Goal: Communication & Community: Answer question/provide support

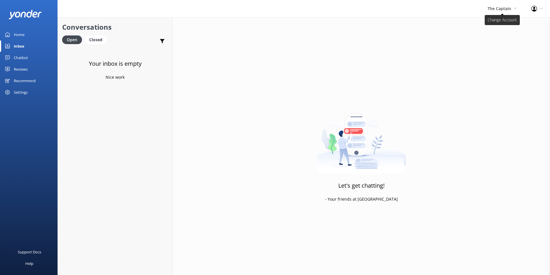
click at [501, 9] on span "The Captain" at bounding box center [500, 8] width 24 height 5
click at [495, 22] on link "De [GEOGRAPHIC_DATA]" at bounding box center [496, 25] width 58 height 14
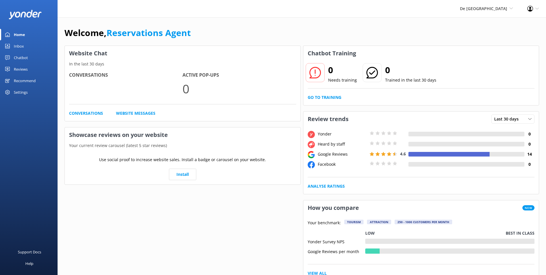
click at [27, 43] on link "Inbox" at bounding box center [29, 46] width 58 height 12
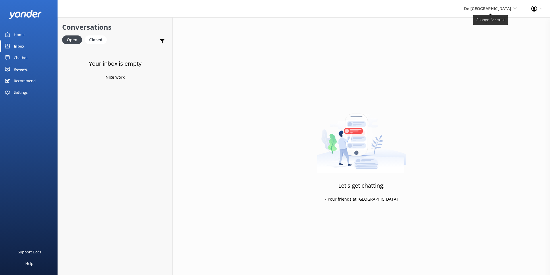
click at [495, 9] on span "De [GEOGRAPHIC_DATA]" at bounding box center [487, 8] width 47 height 5
click at [494, 37] on link "Aruba's Activities Expert" at bounding box center [496, 39] width 58 height 14
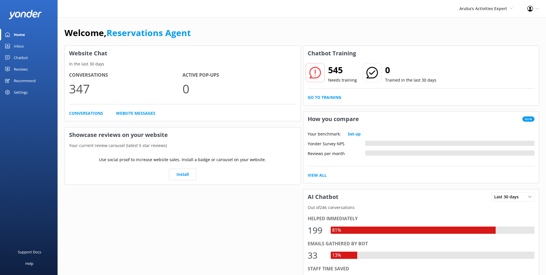
click at [30, 45] on link "Inbox" at bounding box center [29, 46] width 58 height 12
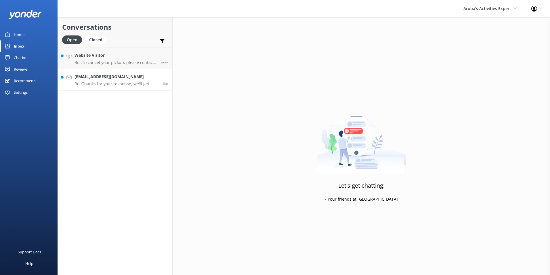
click at [109, 75] on h4 "[EMAIL_ADDRESS][DOMAIN_NAME]" at bounding box center [117, 76] width 84 height 6
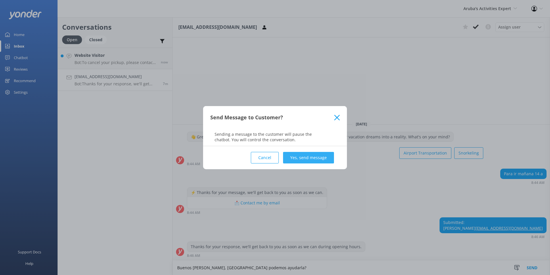
type textarea "Buenos [PERSON_NAME], [GEOGRAPHIC_DATA] podemos ayudarla?"
click at [304, 154] on button "Yes, send message" at bounding box center [308, 158] width 51 height 12
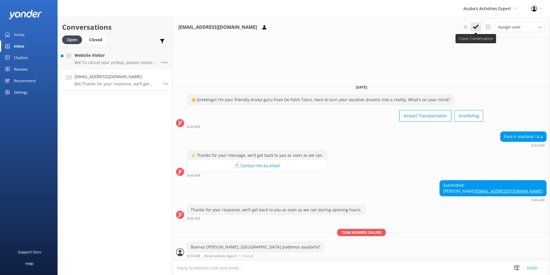
click at [475, 26] on icon at bounding box center [476, 27] width 6 height 6
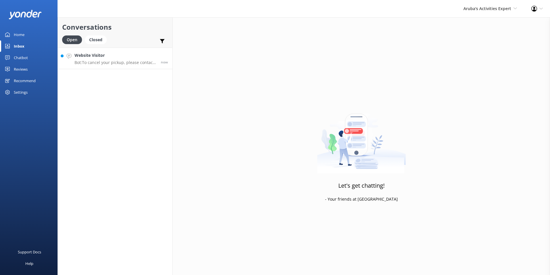
click at [130, 54] on h4 "Website Visitor" at bounding box center [116, 55] width 82 height 6
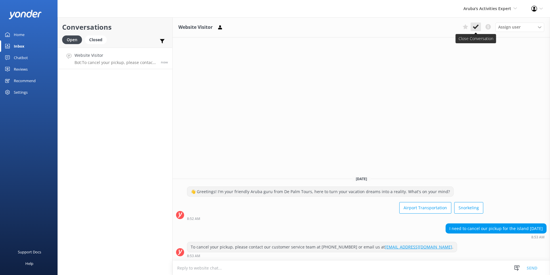
click at [478, 25] on use at bounding box center [476, 26] width 6 height 5
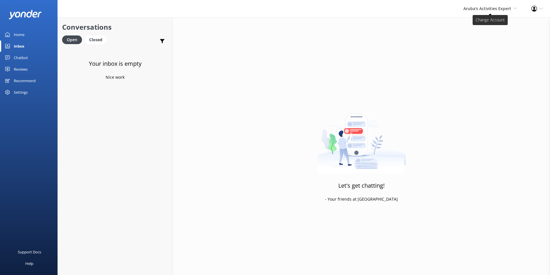
click at [488, 8] on span "Aruba's Activities Expert" at bounding box center [488, 8] width 48 height 5
click at [483, 51] on link "The Captain" at bounding box center [496, 52] width 58 height 14
